Goal: Information Seeking & Learning: Learn about a topic

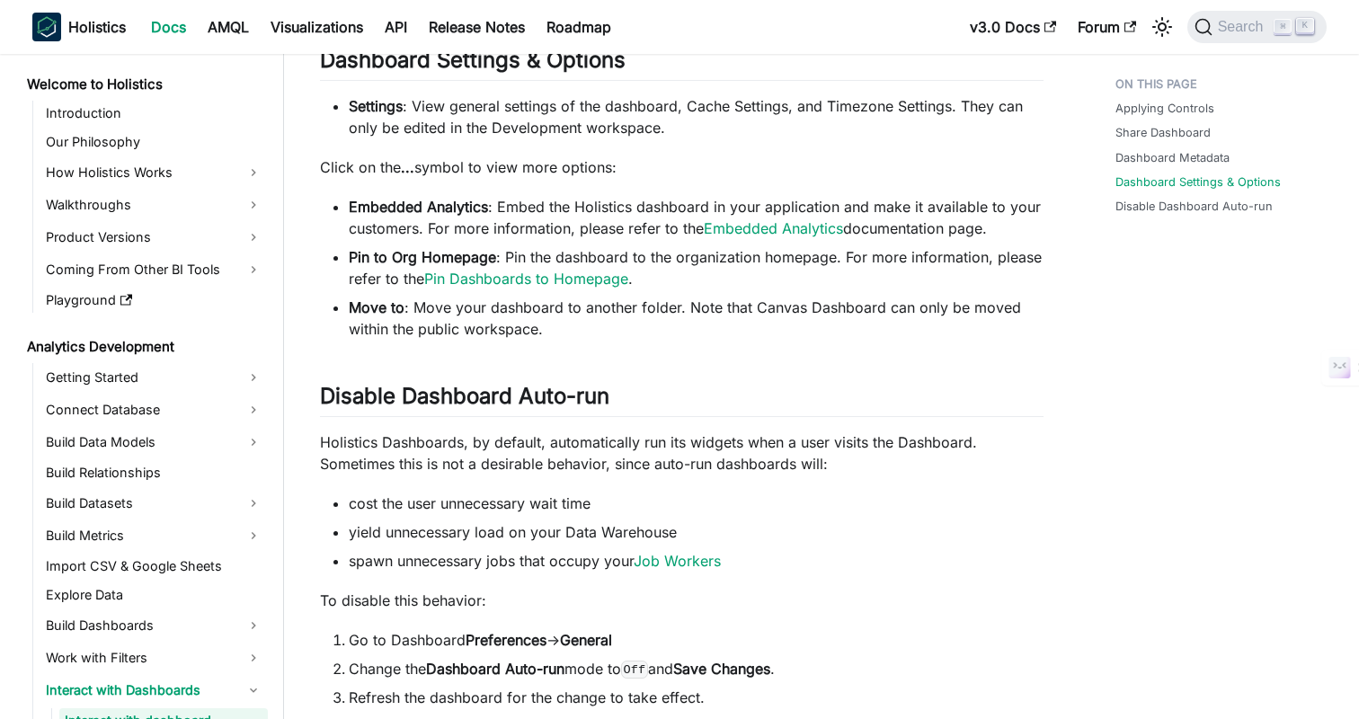
scroll to position [1007, 0]
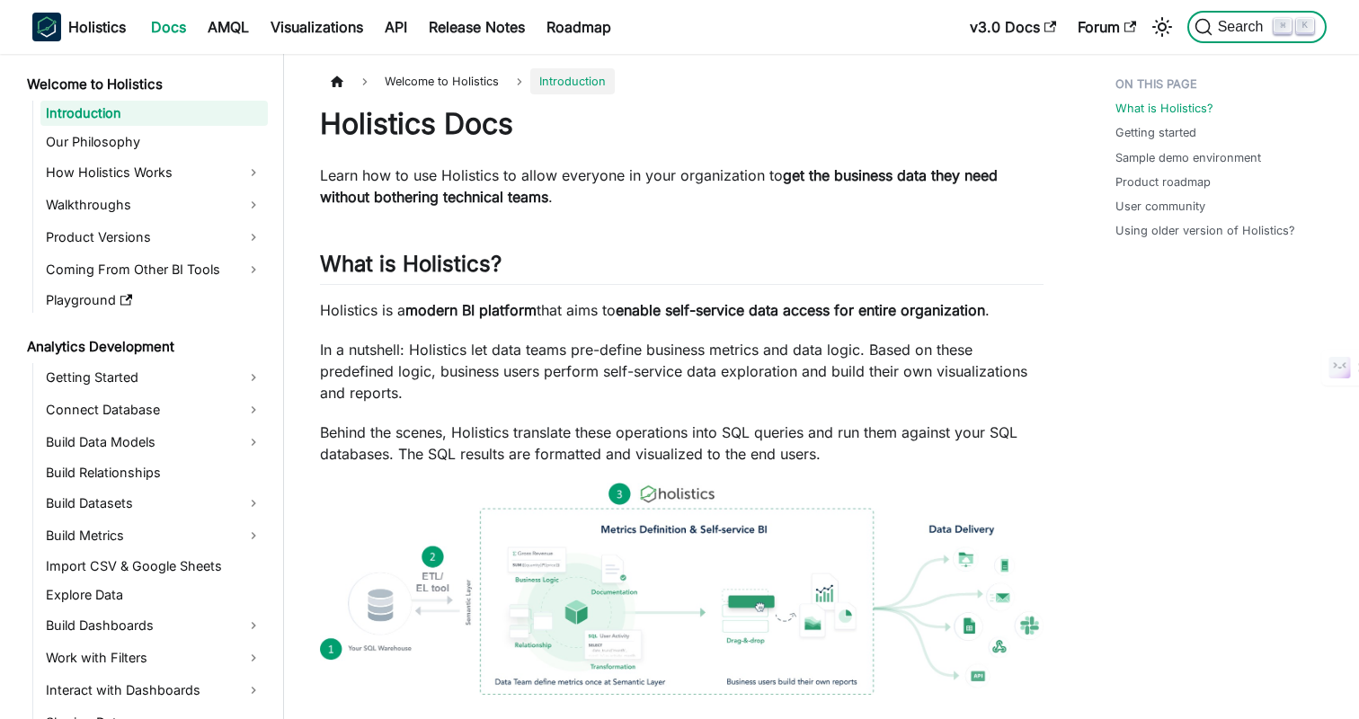
click at [1223, 32] on span "Search" at bounding box center [1244, 27] width 62 height 16
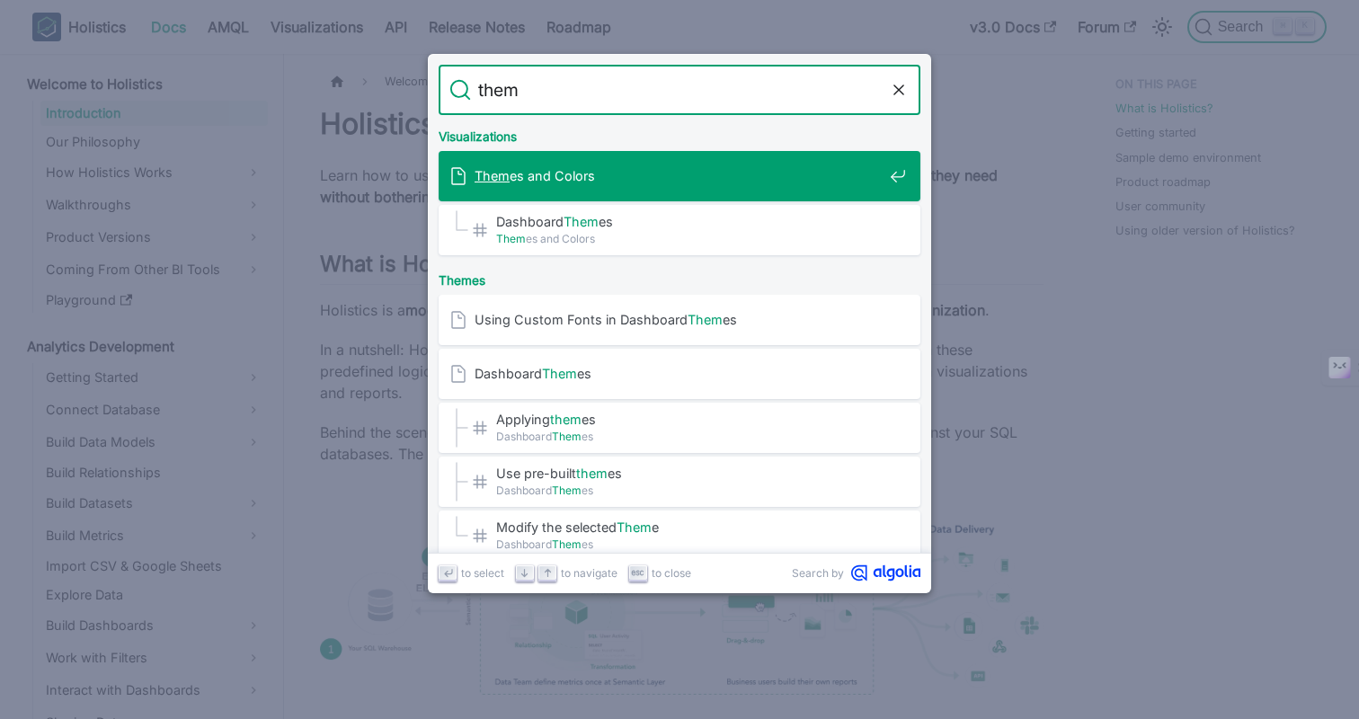
type input "theme"
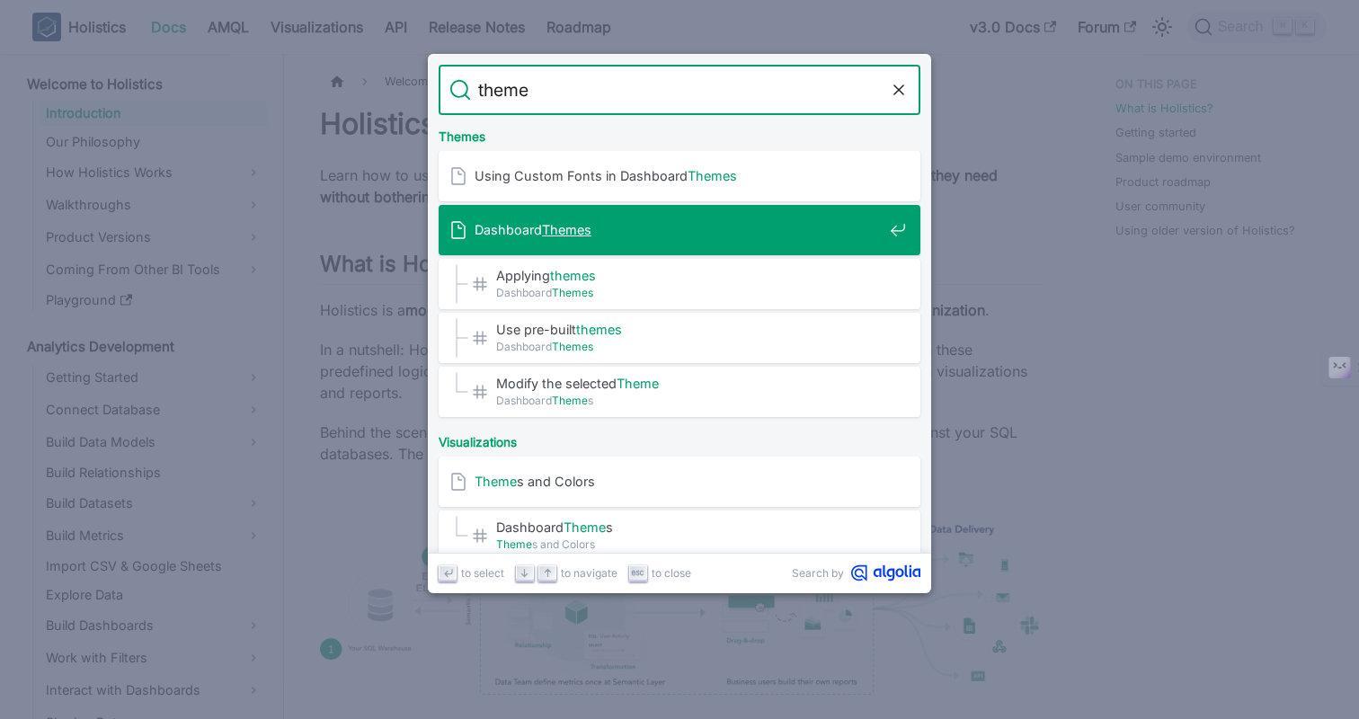
click at [578, 243] on div "Dashboard Themes" at bounding box center [684, 230] width 471 height 50
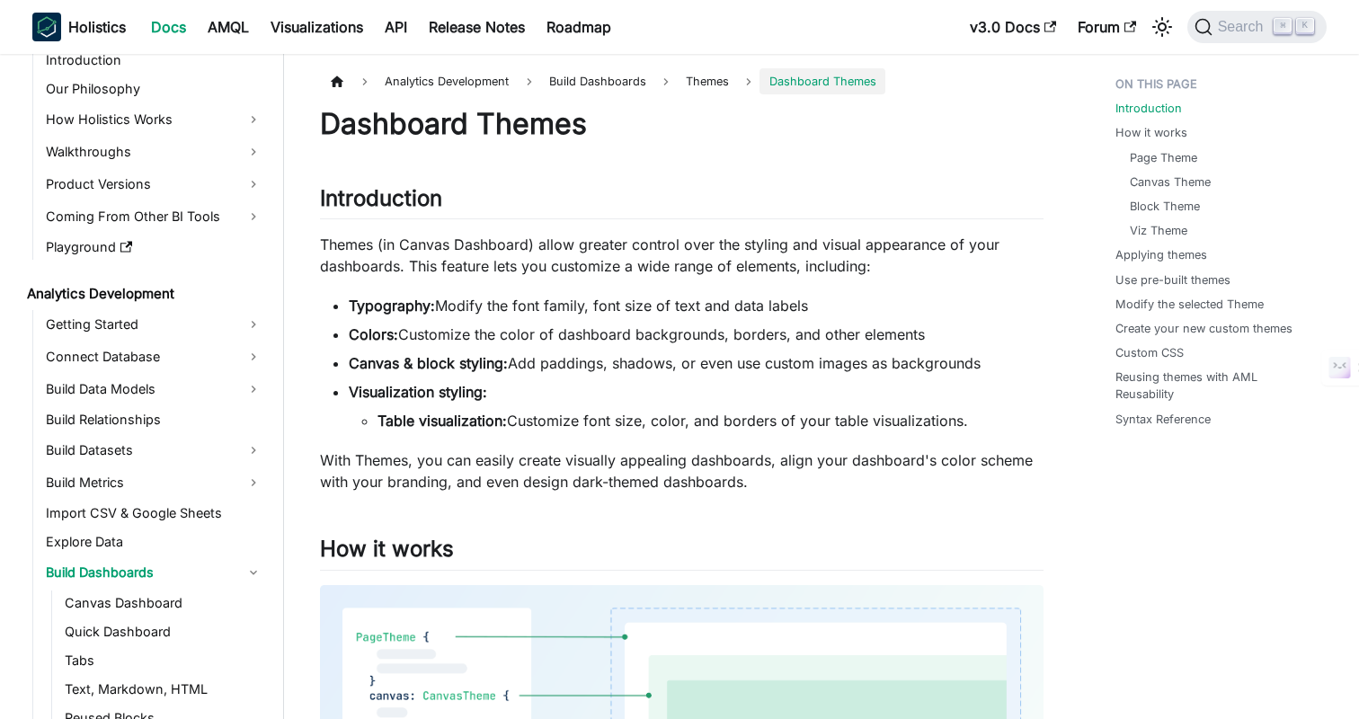
scroll to position [54, 0]
click at [592, 349] on ul "Typography: Modify the font family, font size of text and data labels Colors: C…" at bounding box center [682, 363] width 724 height 137
click at [621, 332] on li "Colors: Customize the color of dashboard backgrounds, borders, and other elemen…" at bounding box center [696, 335] width 695 height 22
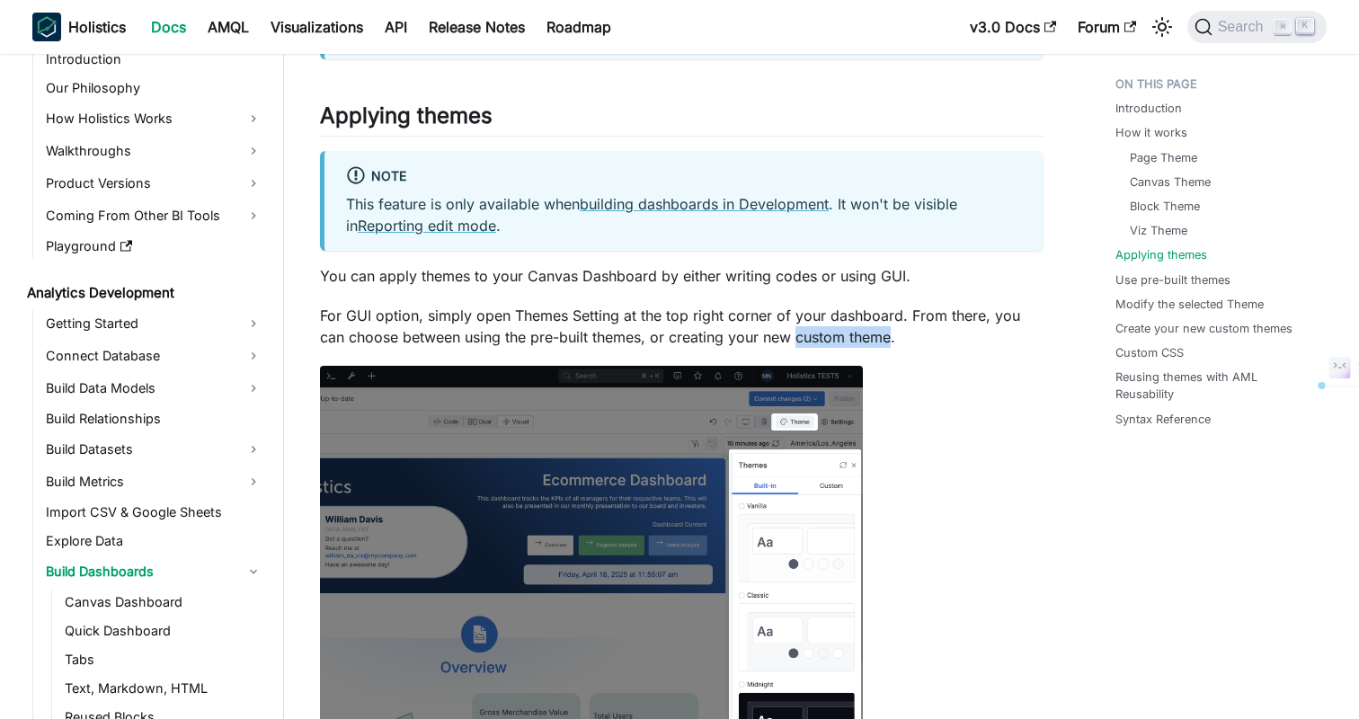
click at [491, 344] on p "For GUI option, simply open Themes Setting at the top right corner of your dash…" at bounding box center [682, 326] width 724 height 43
click at [627, 348] on p "For GUI option, simply open Themes Setting at the top right corner of your dash…" at bounding box center [682, 326] width 724 height 43
click at [913, 348] on p "For GUI option, simply open Themes Setting at the top right corner of your dash…" at bounding box center [682, 326] width 724 height 43
click at [924, 348] on p "For GUI option, simply open Themes Setting at the top right corner of your dash…" at bounding box center [682, 326] width 724 height 43
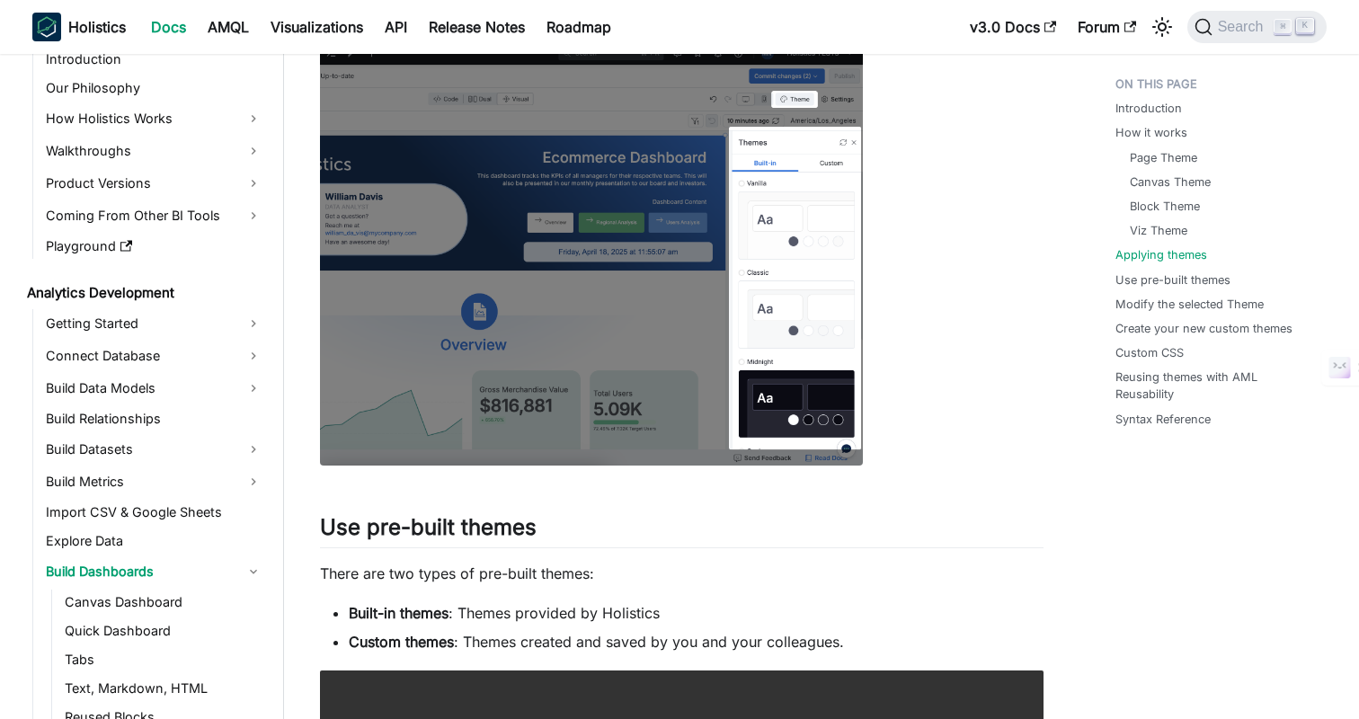
scroll to position [2493, 0]
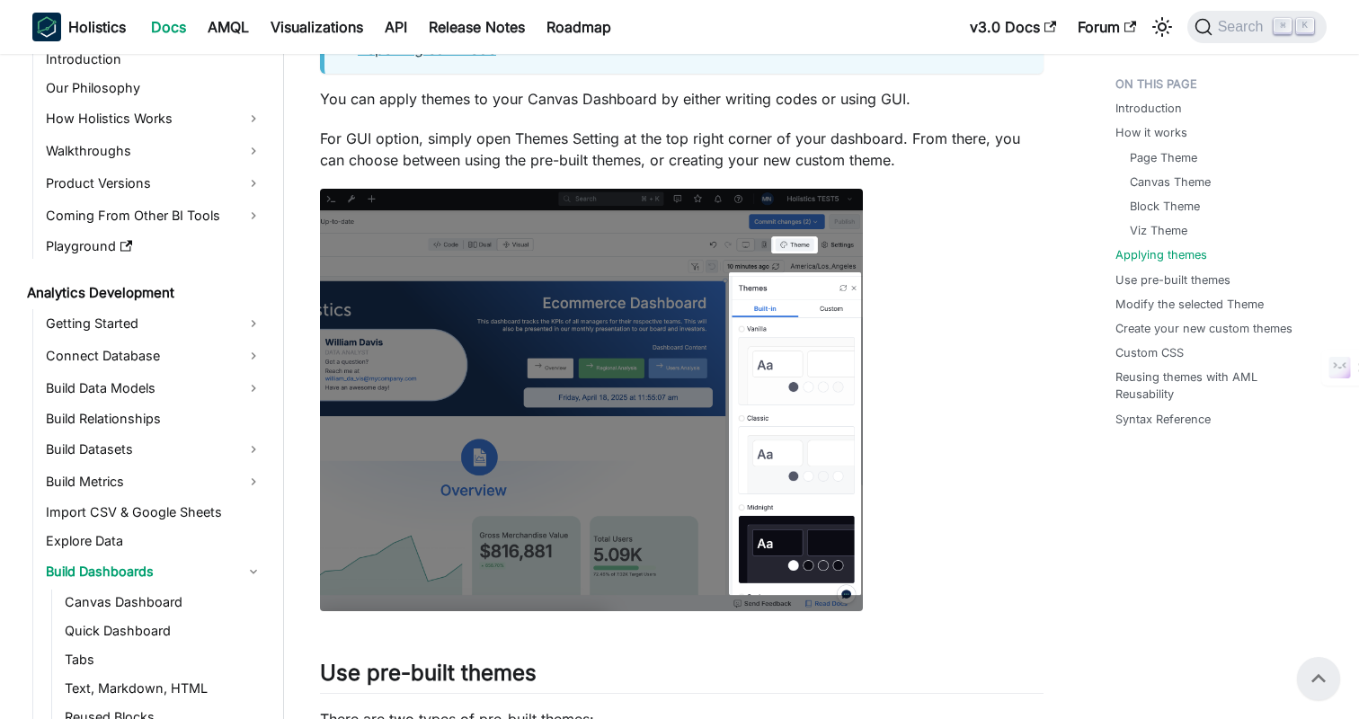
scroll to position [2224, 0]
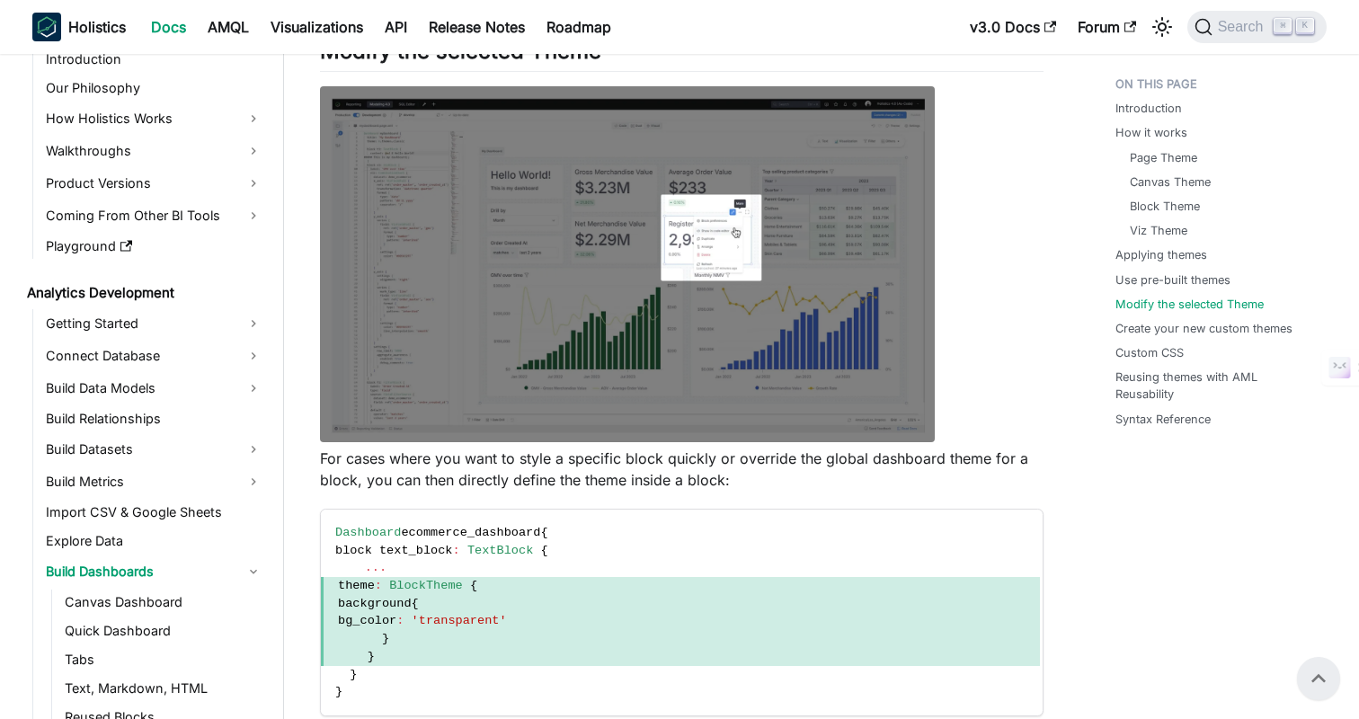
scroll to position [3484, 0]
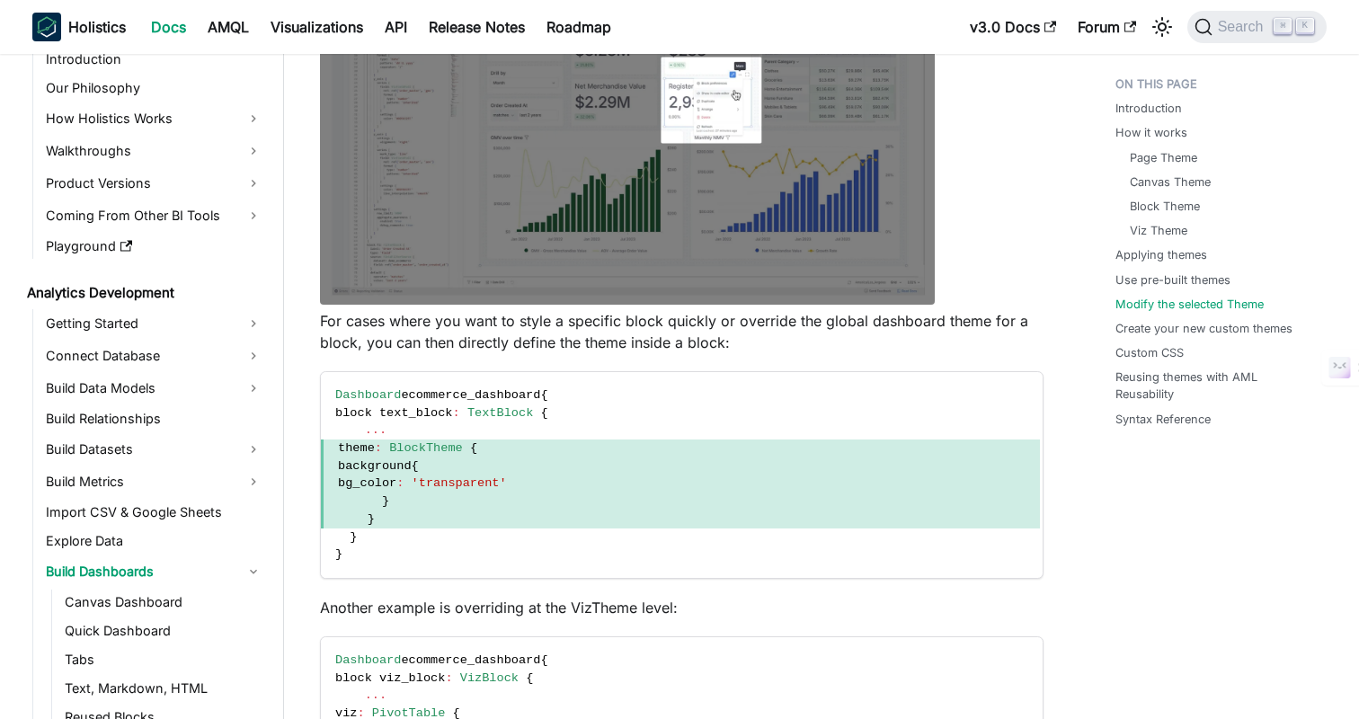
scroll to position [3634, 0]
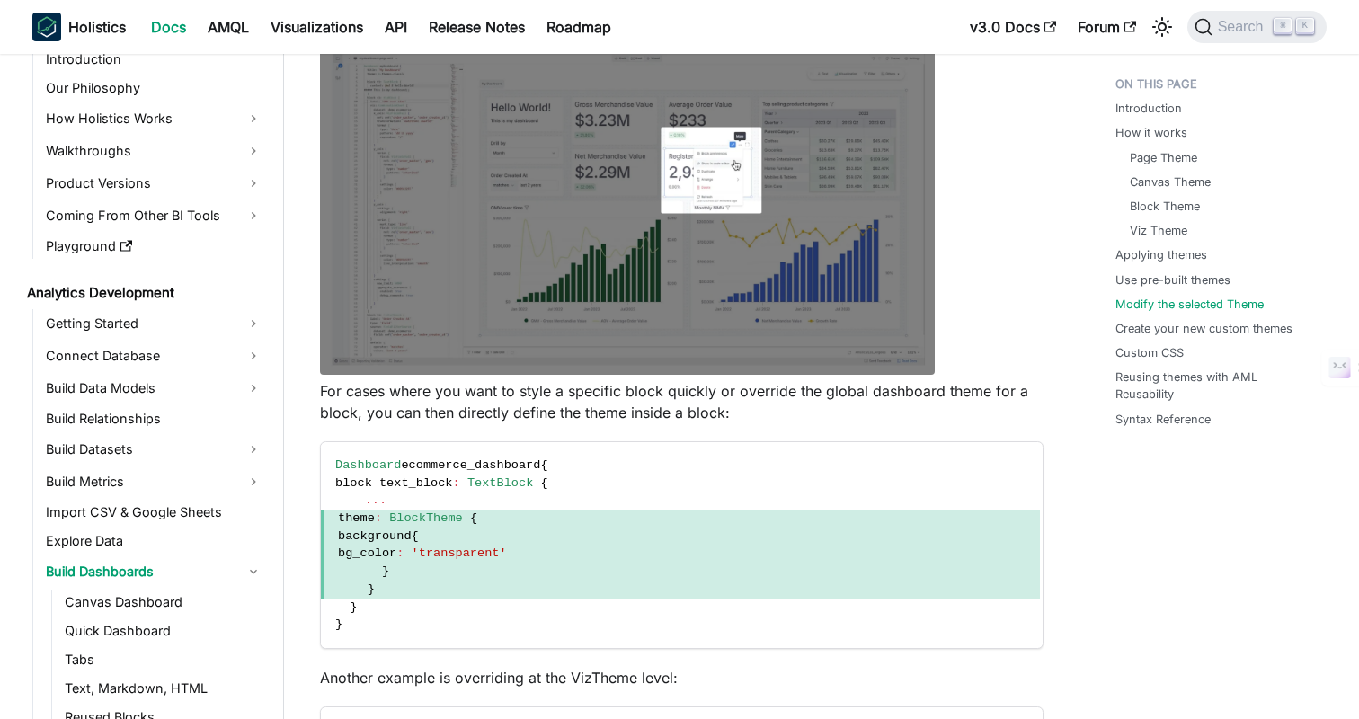
scroll to position [3581, 0]
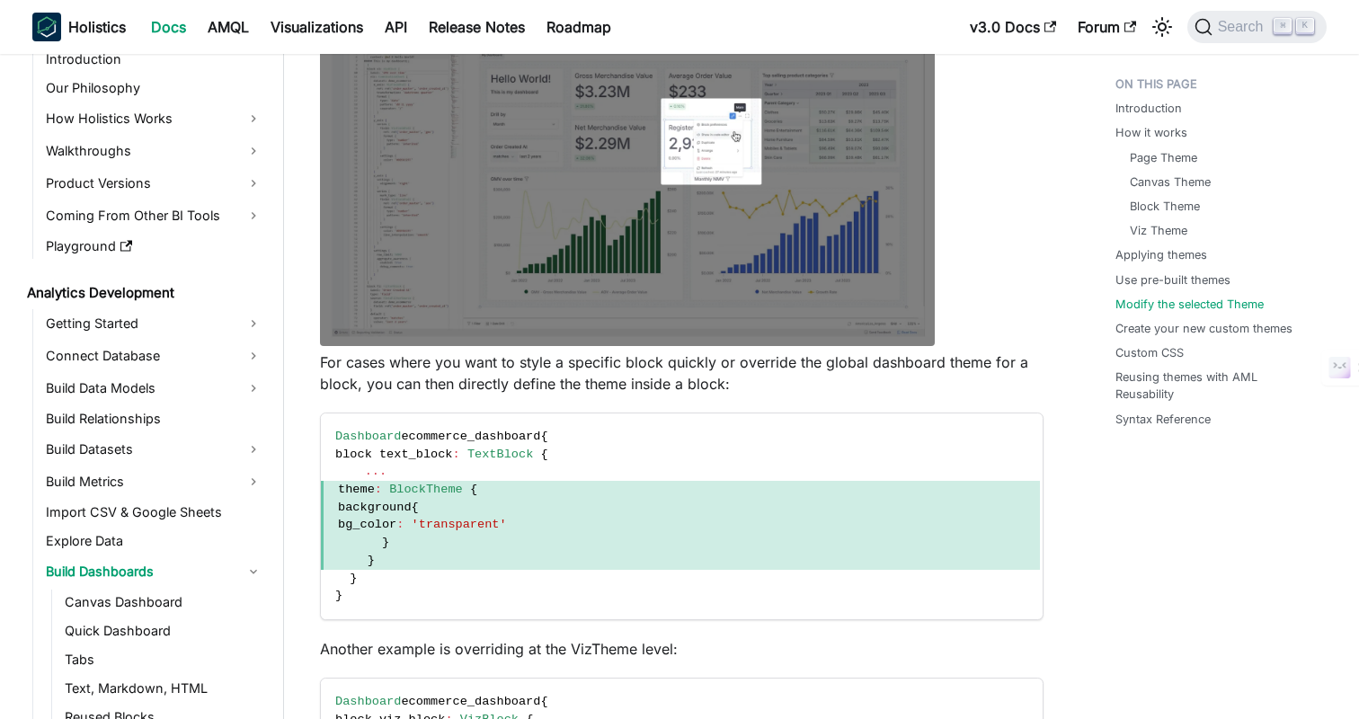
click at [603, 387] on p "For cases where you want to style a specific block quickly or override the glob…" at bounding box center [682, 372] width 724 height 43
click at [525, 389] on p "For cases where you want to style a specific block quickly or override the glob…" at bounding box center [682, 372] width 724 height 43
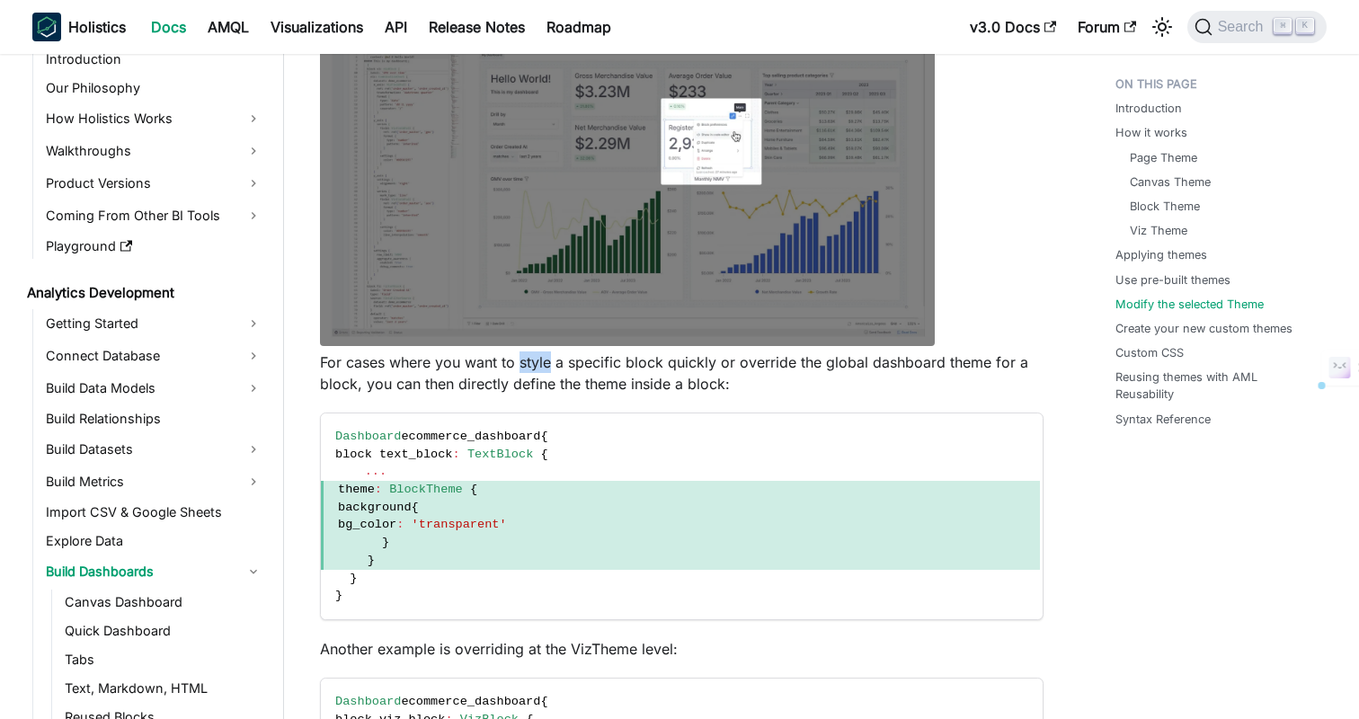
click at [525, 389] on p "For cases where you want to style a specific block quickly or override the glob…" at bounding box center [682, 372] width 724 height 43
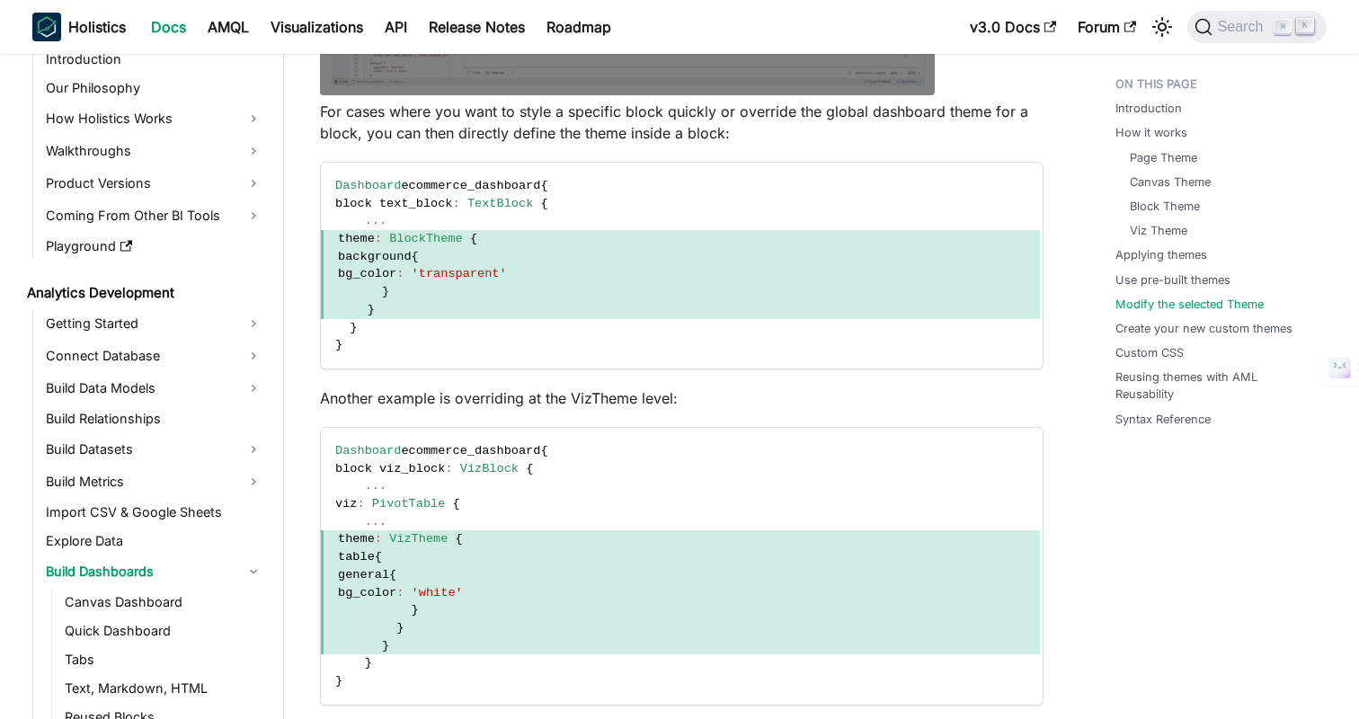
scroll to position [3841, 0]
